Goal: Information Seeking & Learning: Check status

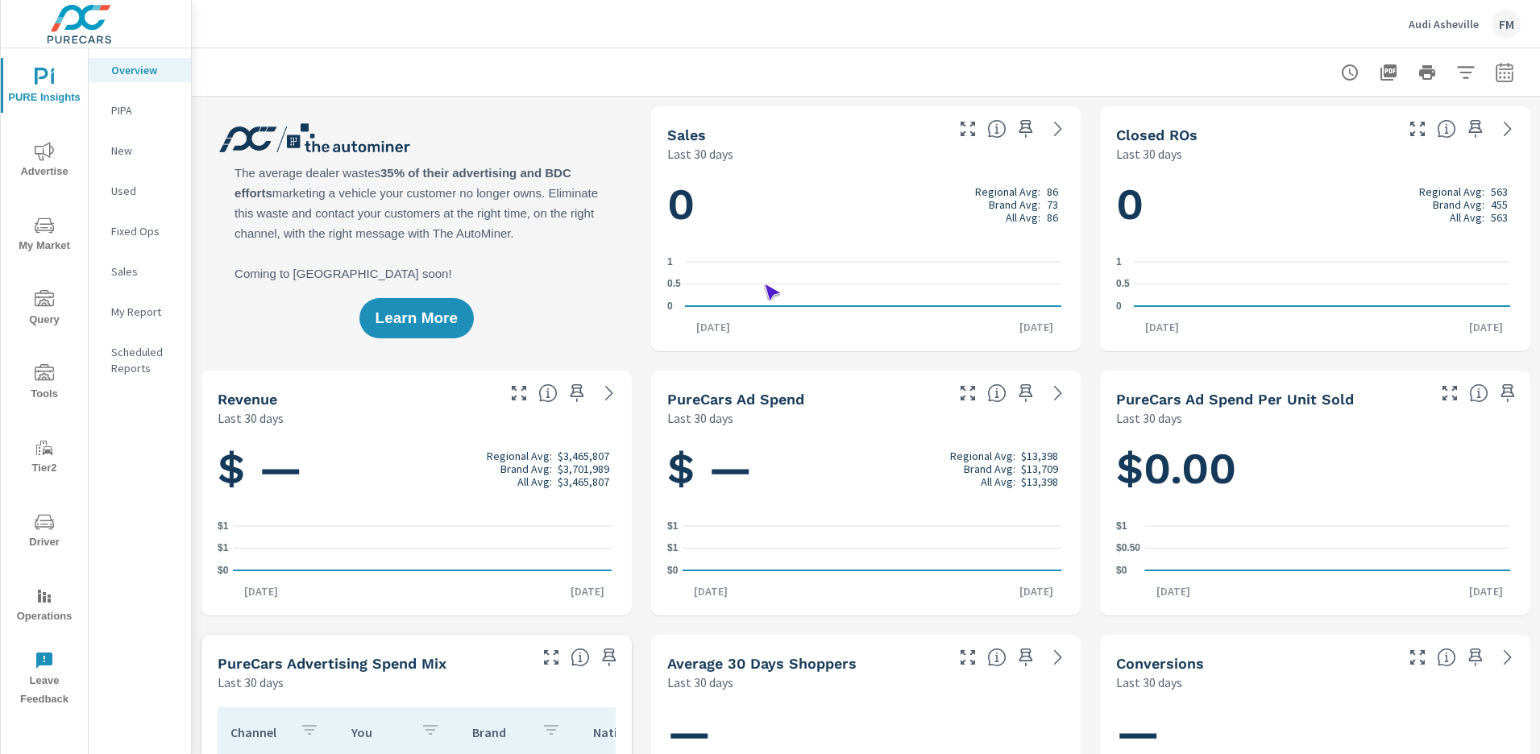
click at [44, 532] on span "Driver" at bounding box center [44, 532] width 77 height 39
